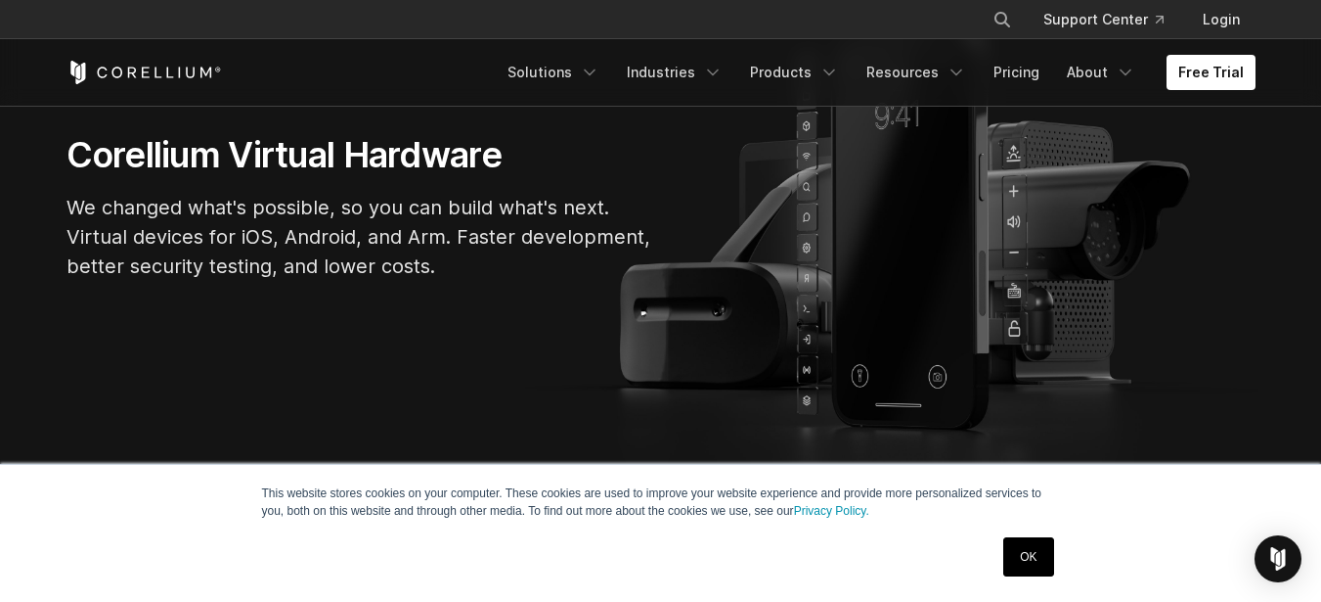
click at [1016, 547] on link "OK" at bounding box center [1029, 556] width 50 height 39
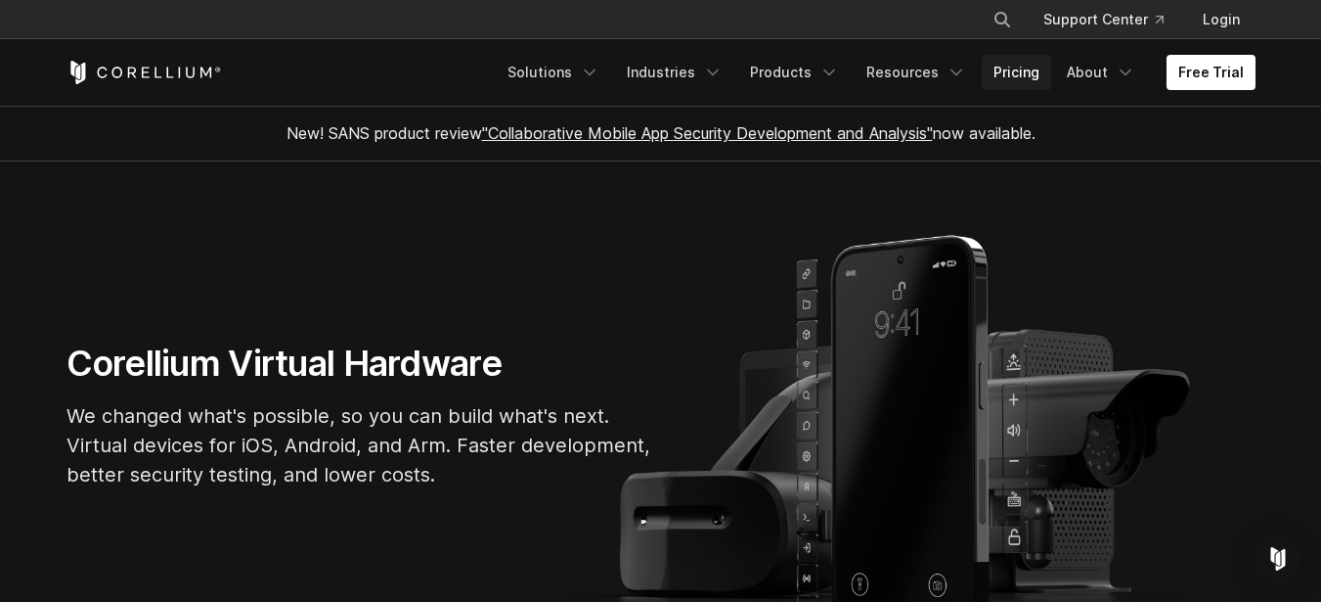
click at [1029, 74] on link "Pricing" at bounding box center [1016, 72] width 69 height 35
click at [1193, 79] on link "Free Trial" at bounding box center [1211, 72] width 89 height 35
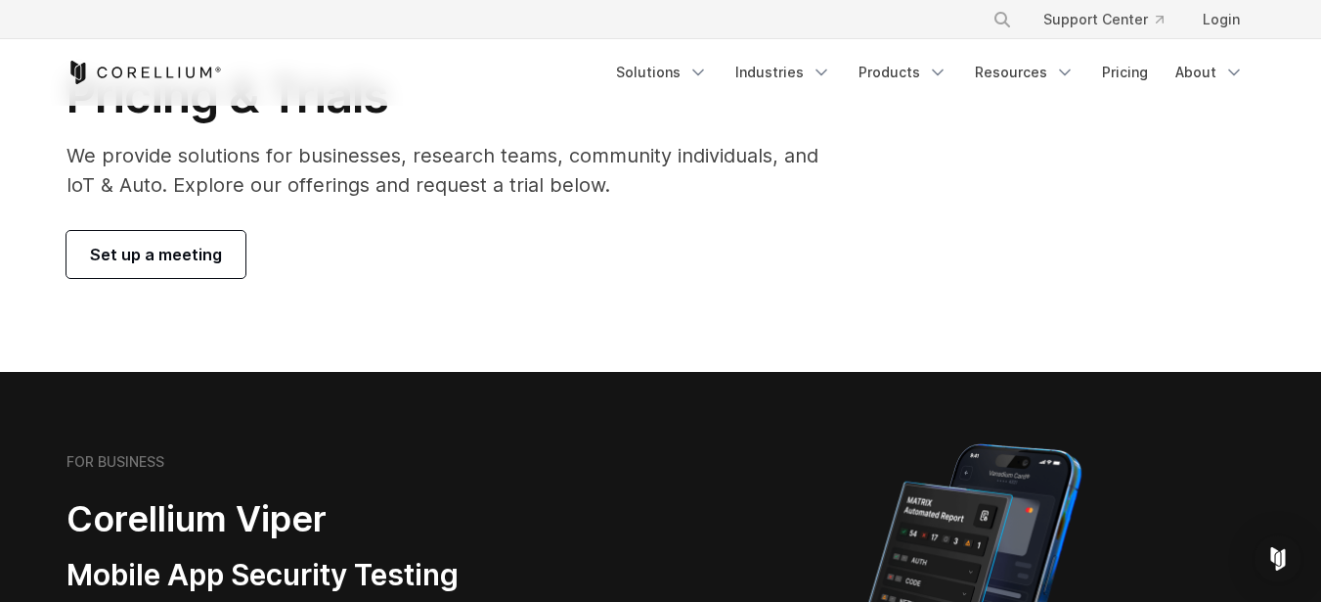
scroll to position [391, 0]
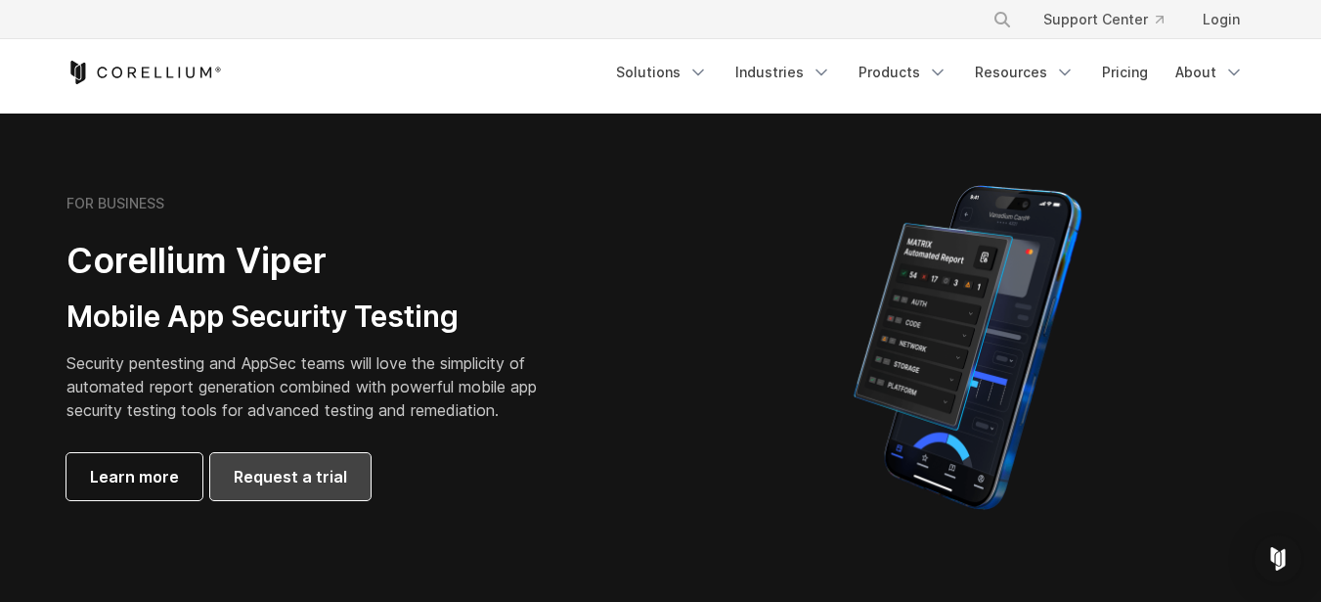
click at [296, 486] on span "Request a trial" at bounding box center [290, 476] width 113 height 23
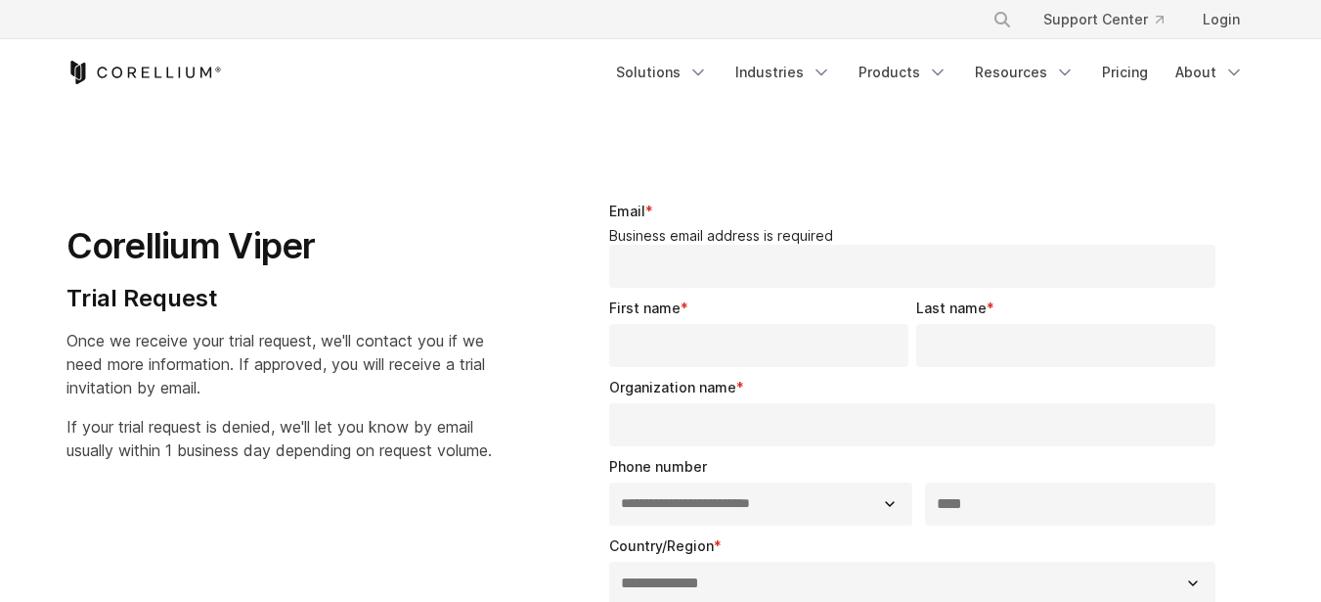
select select "**"
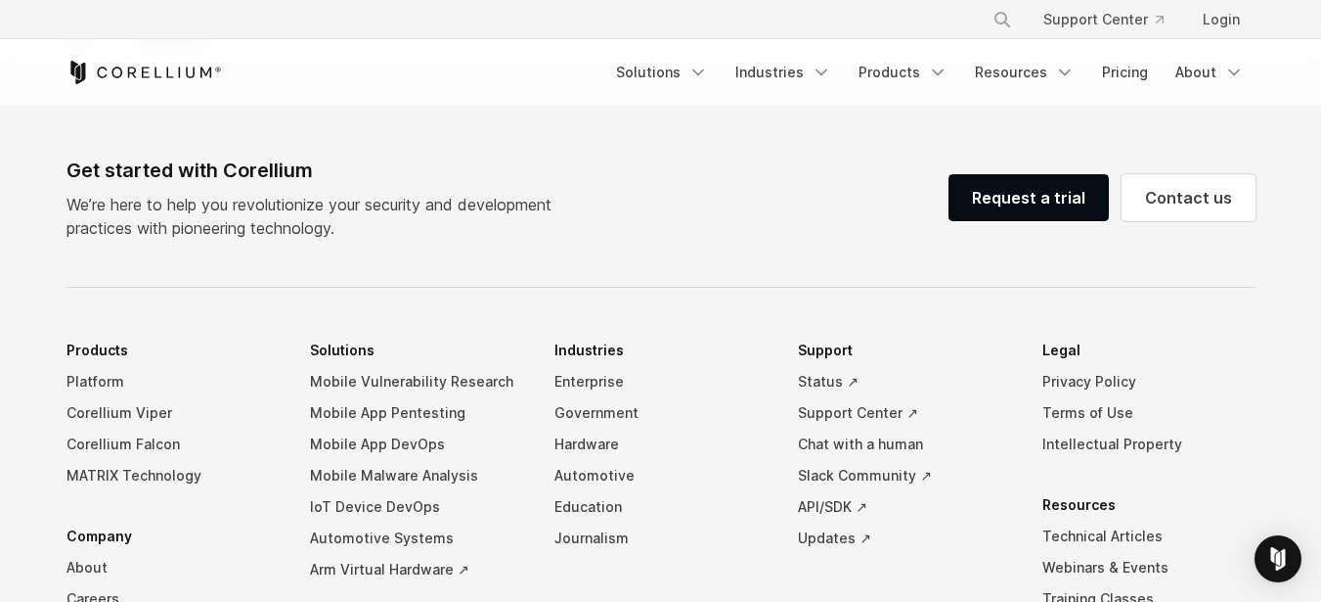
scroll to position [1297, 0]
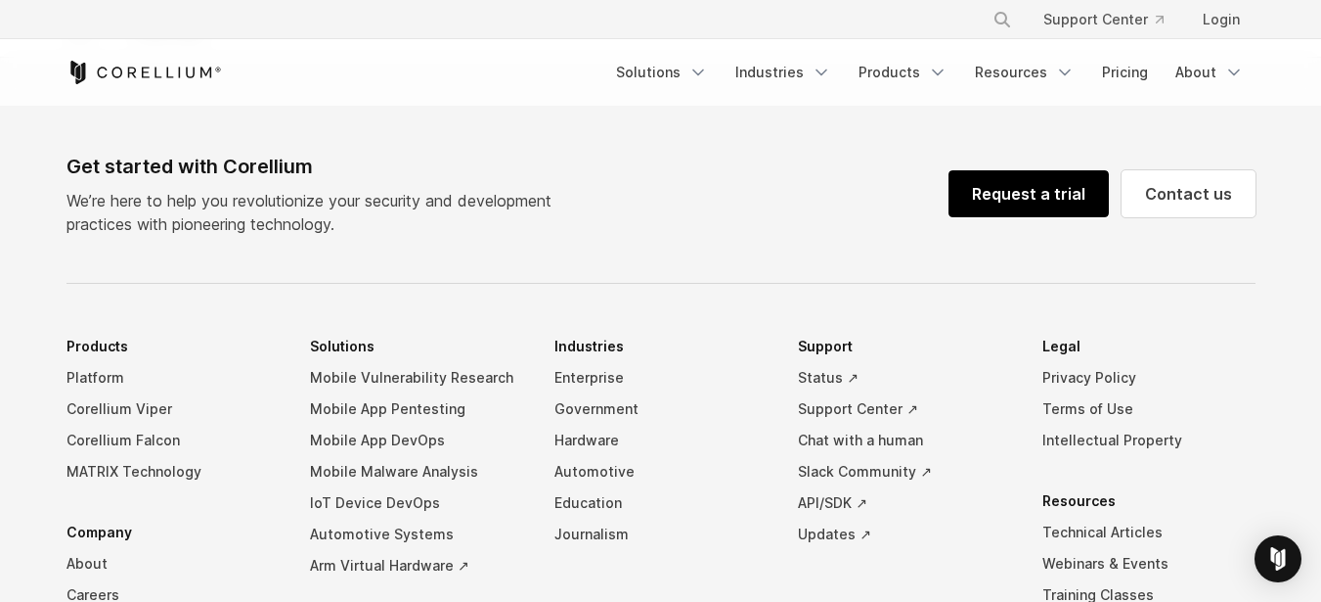
click at [1000, 181] on link "Request a trial" at bounding box center [1029, 193] width 160 height 47
